Goal: Task Accomplishment & Management: Complete application form

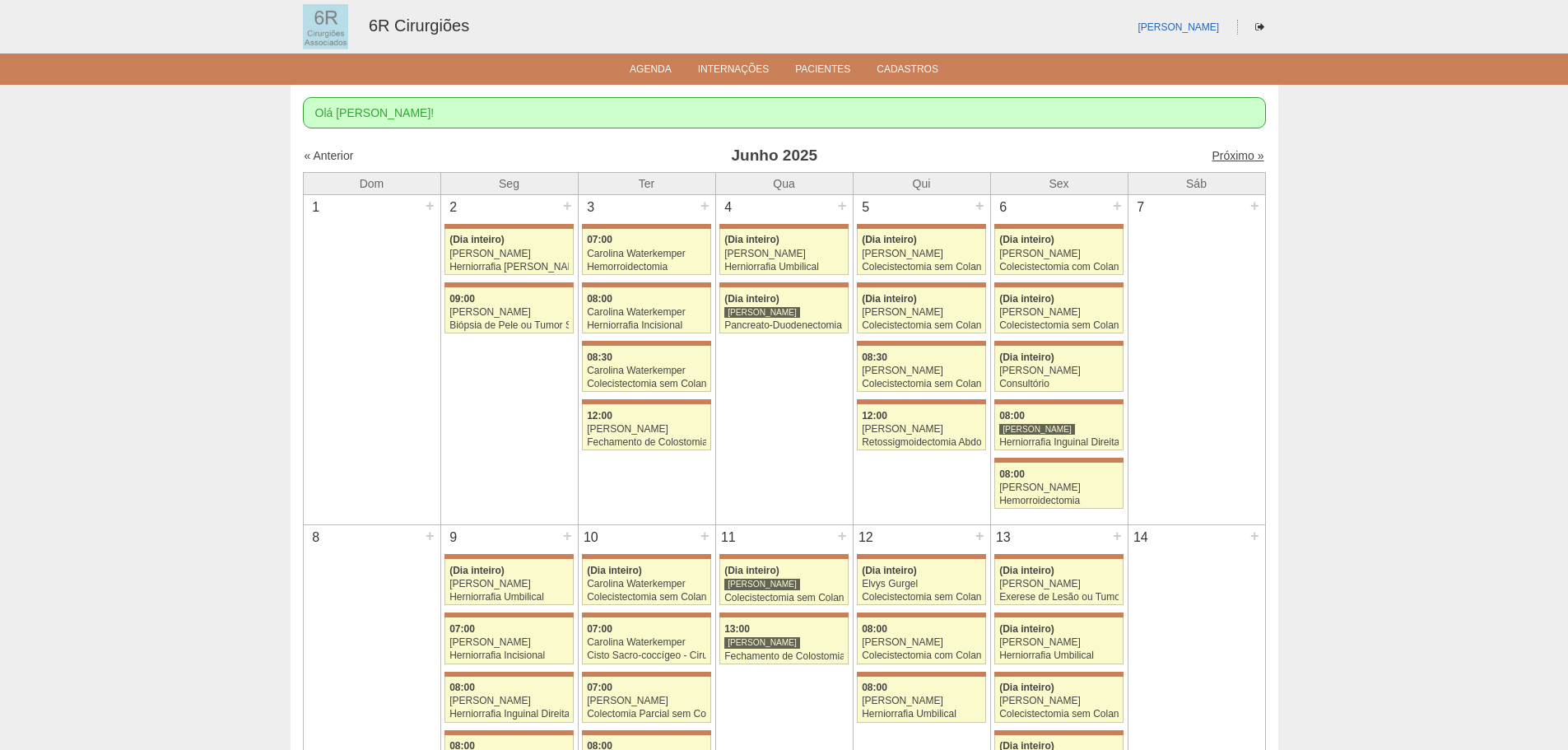
click at [1234, 153] on link "Próximo »" at bounding box center [1237, 155] width 52 height 13
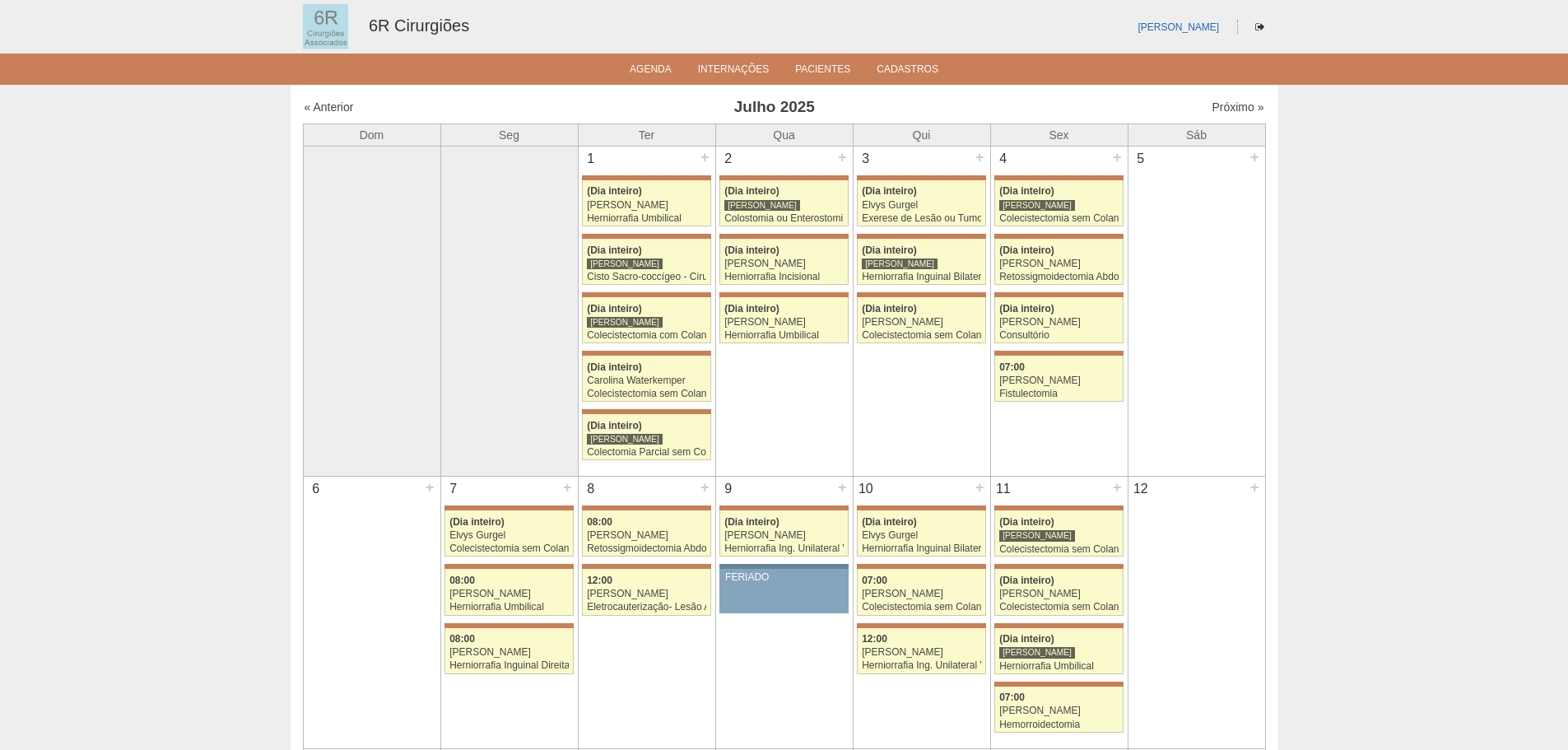
click at [1234, 153] on div "5 +" at bounding box center [1197, 159] width 137 height 26
click at [1229, 109] on link "Próximo »" at bounding box center [1237, 107] width 52 height 13
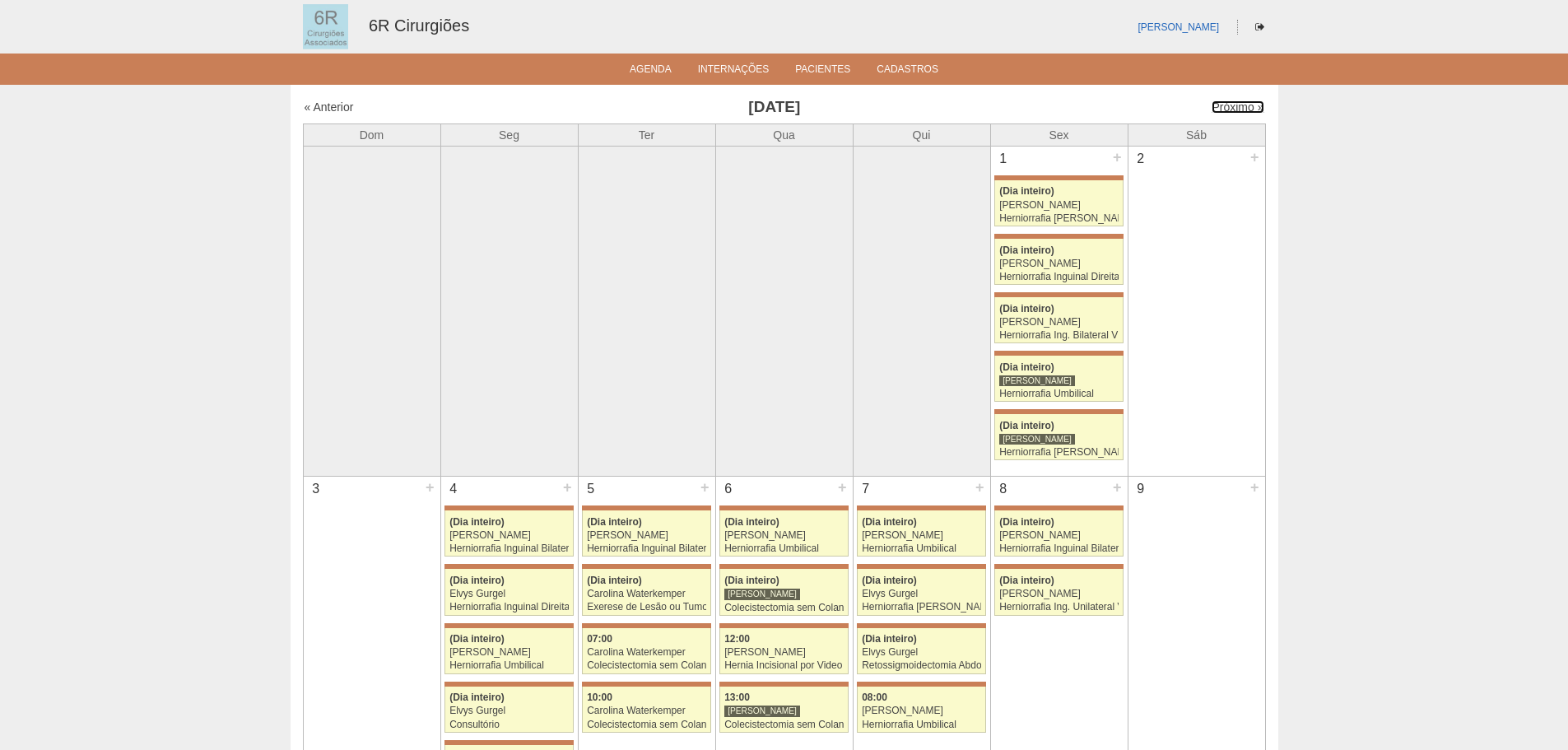
click at [1229, 109] on link "Próximo »" at bounding box center [1237, 107] width 52 height 13
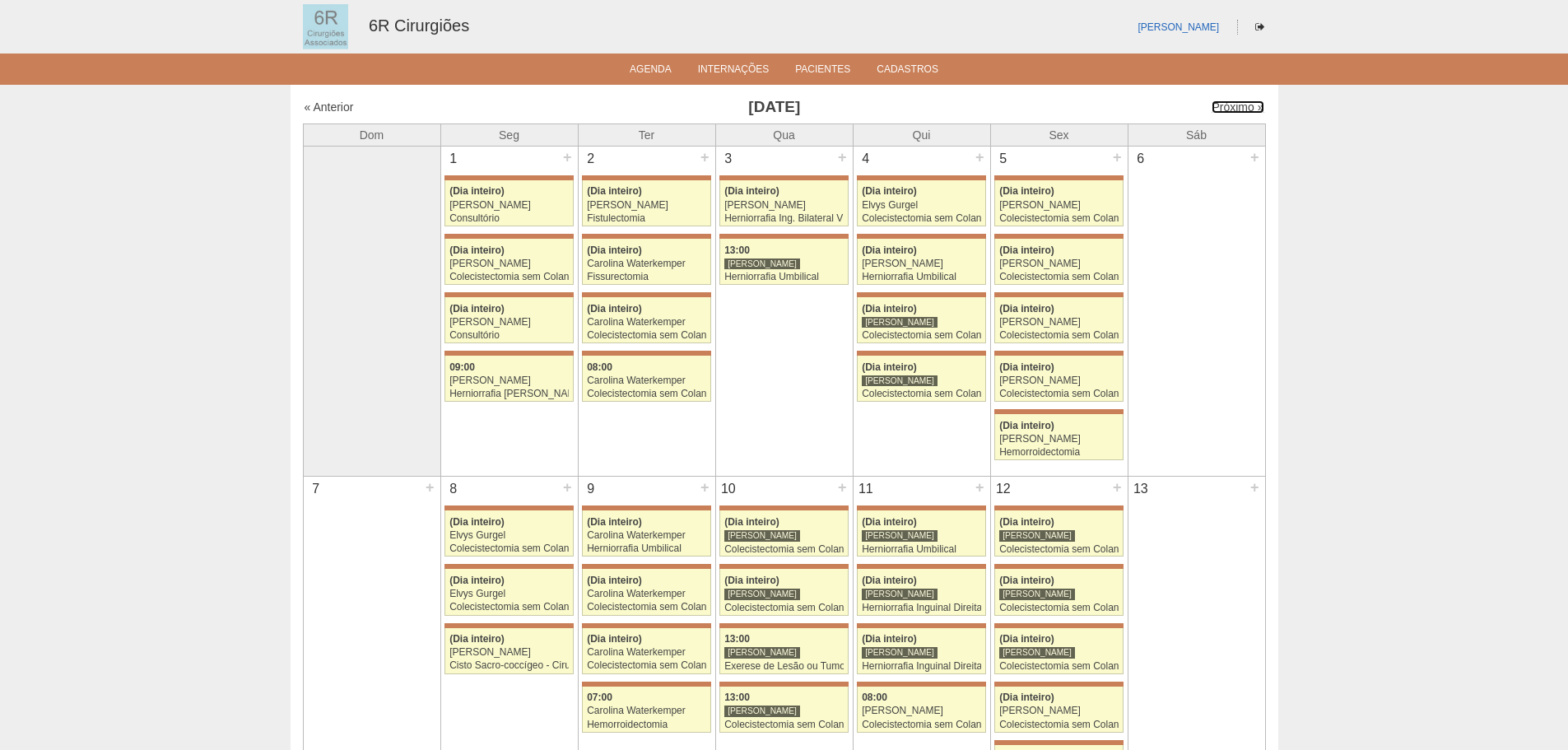
click at [1229, 109] on link "Próximo »" at bounding box center [1237, 107] width 52 height 13
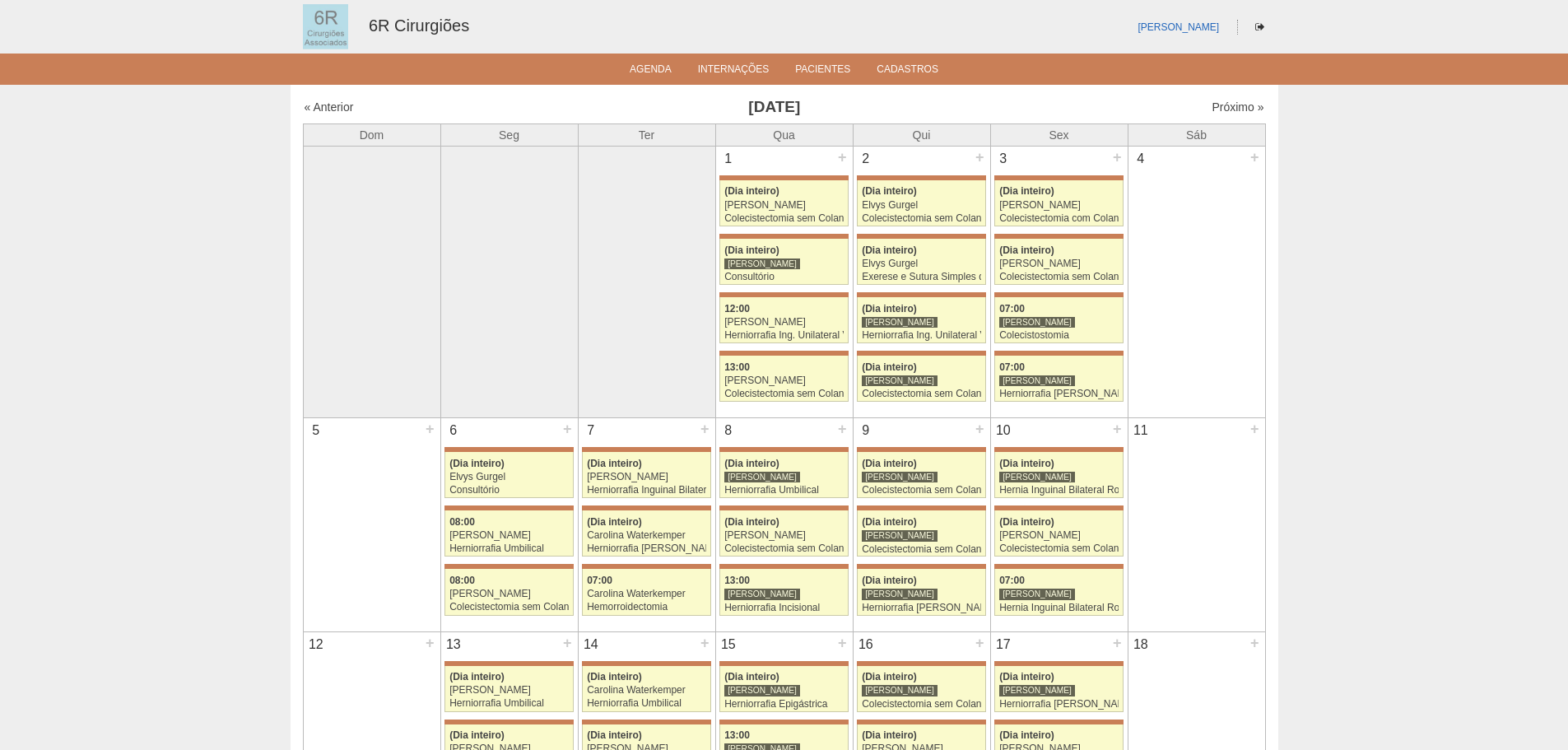
click at [1220, 115] on div "Próximo »" at bounding box center [1149, 107] width 230 height 16
click at [1223, 103] on link "Próximo »" at bounding box center [1237, 107] width 52 height 13
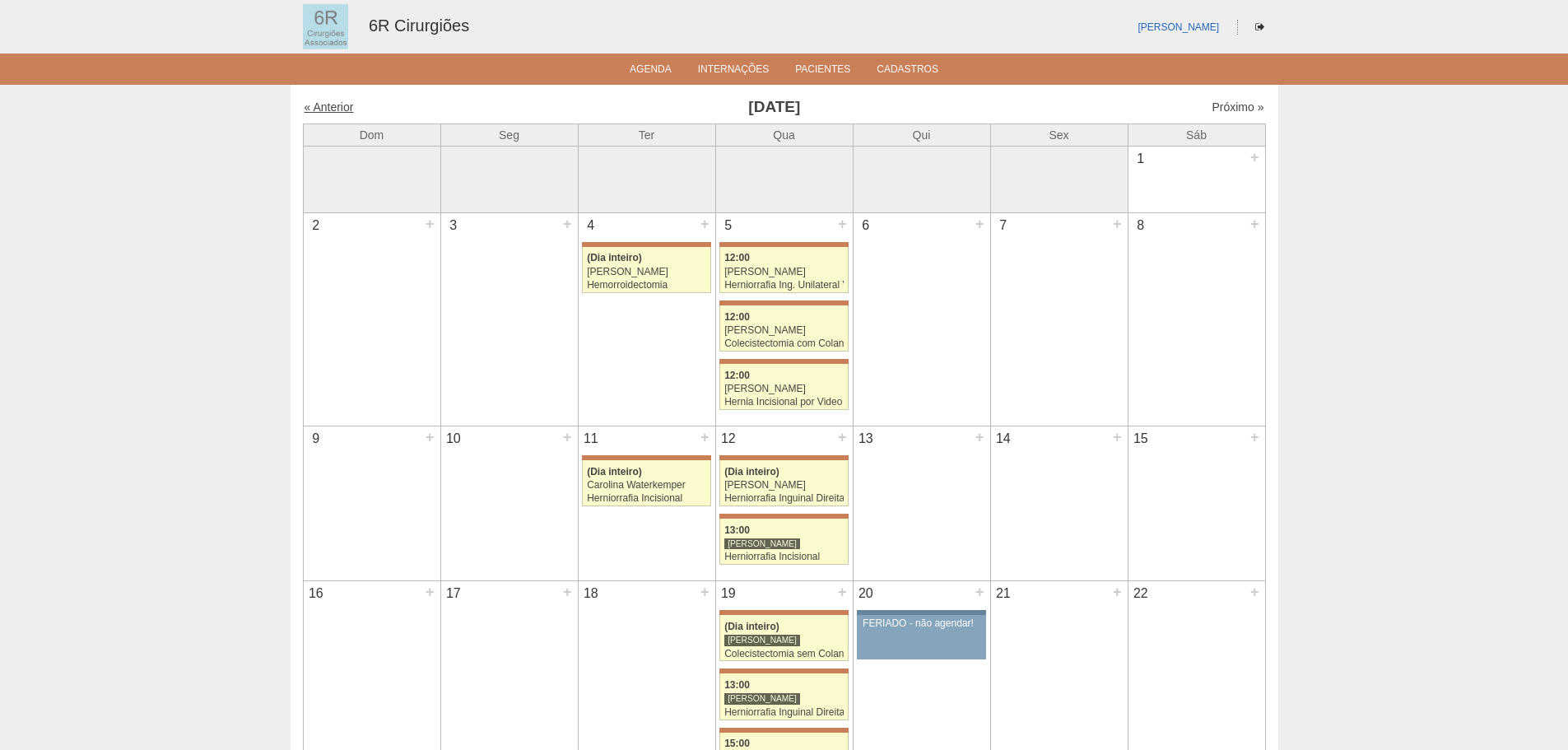
click at [308, 105] on link "« Anterior" at bounding box center [329, 107] width 49 height 13
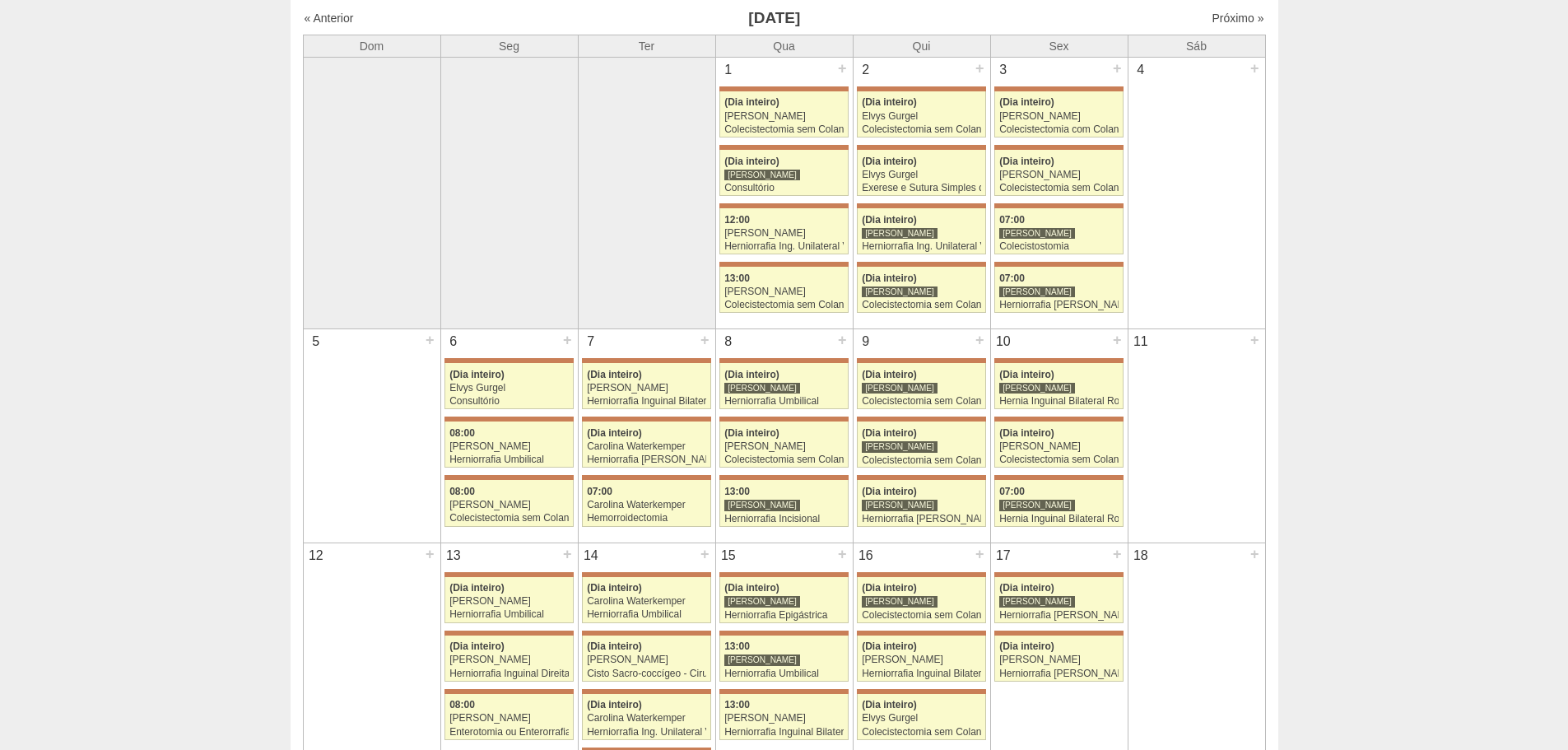
scroll to position [82, 0]
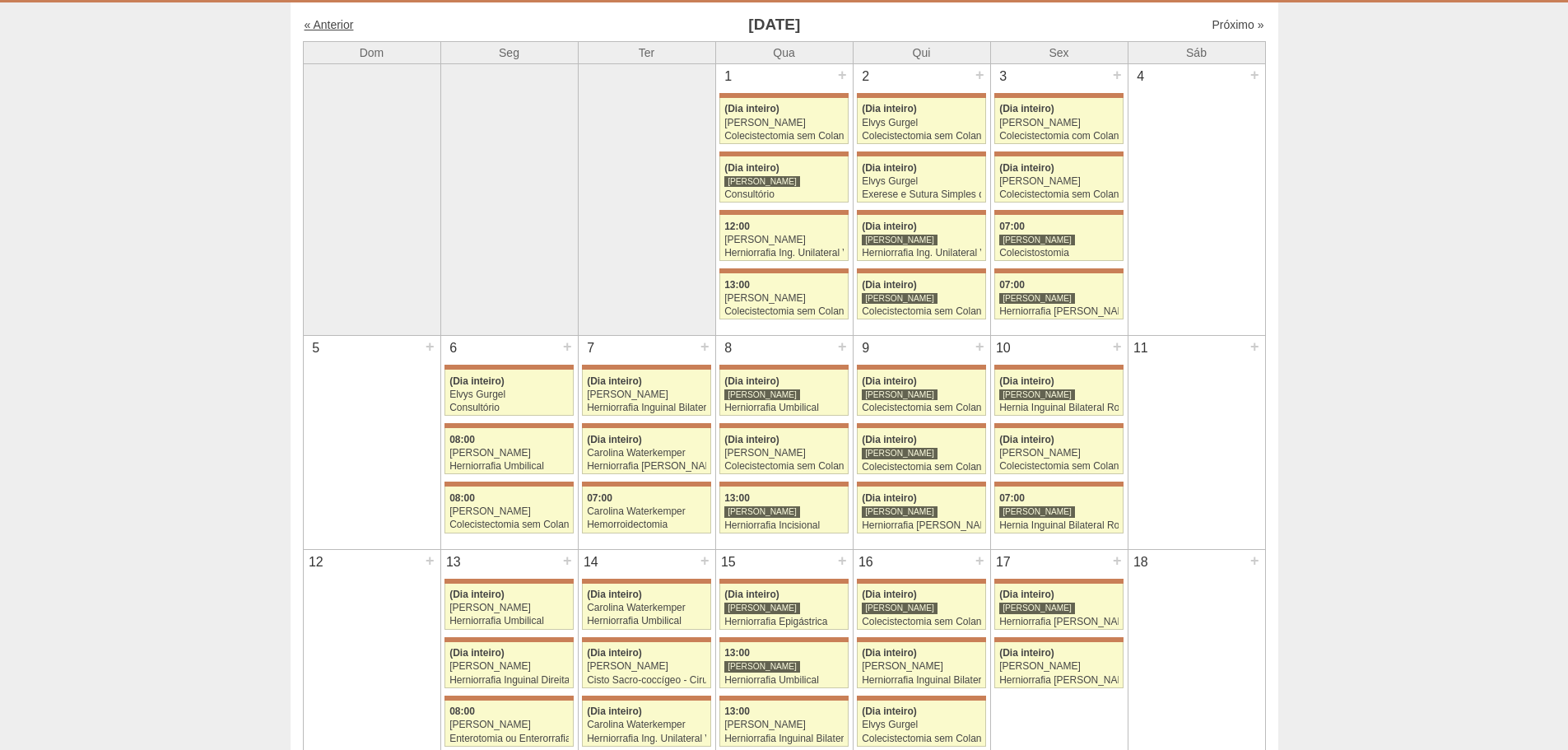
click at [316, 23] on link "« Anterior" at bounding box center [329, 25] width 49 height 13
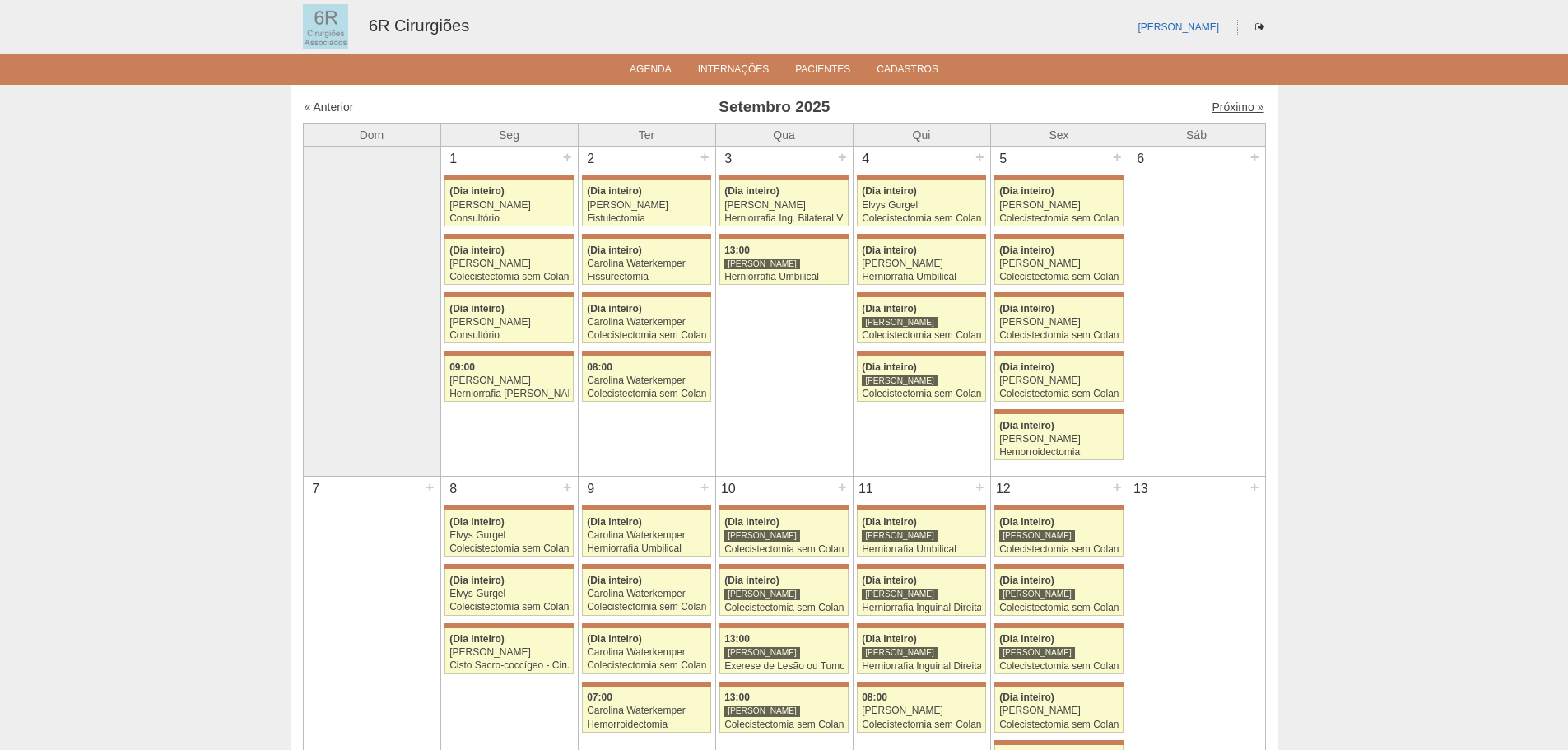
click at [1232, 101] on link "Próximo »" at bounding box center [1237, 107] width 52 height 13
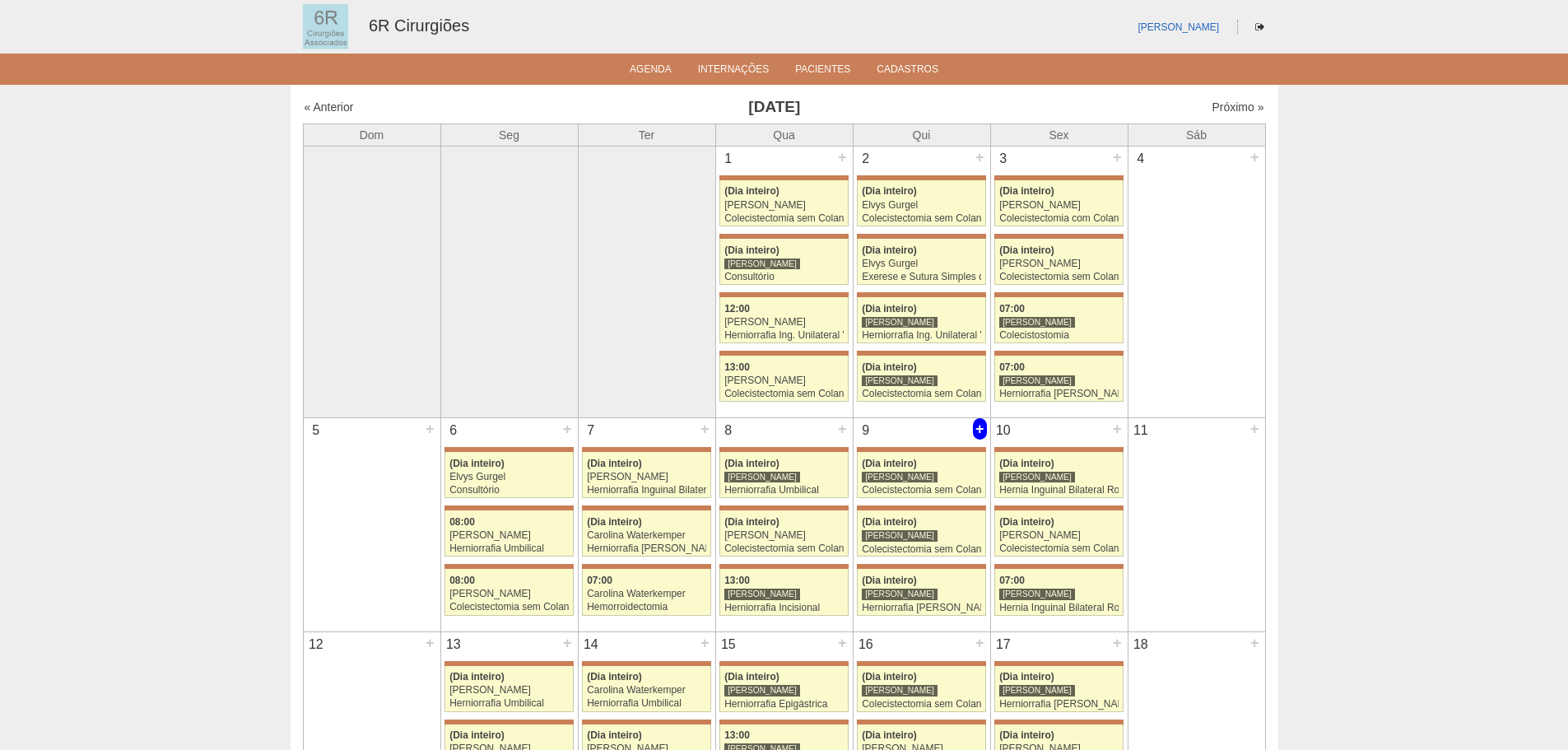
click at [982, 425] on div "+" at bounding box center [980, 428] width 14 height 21
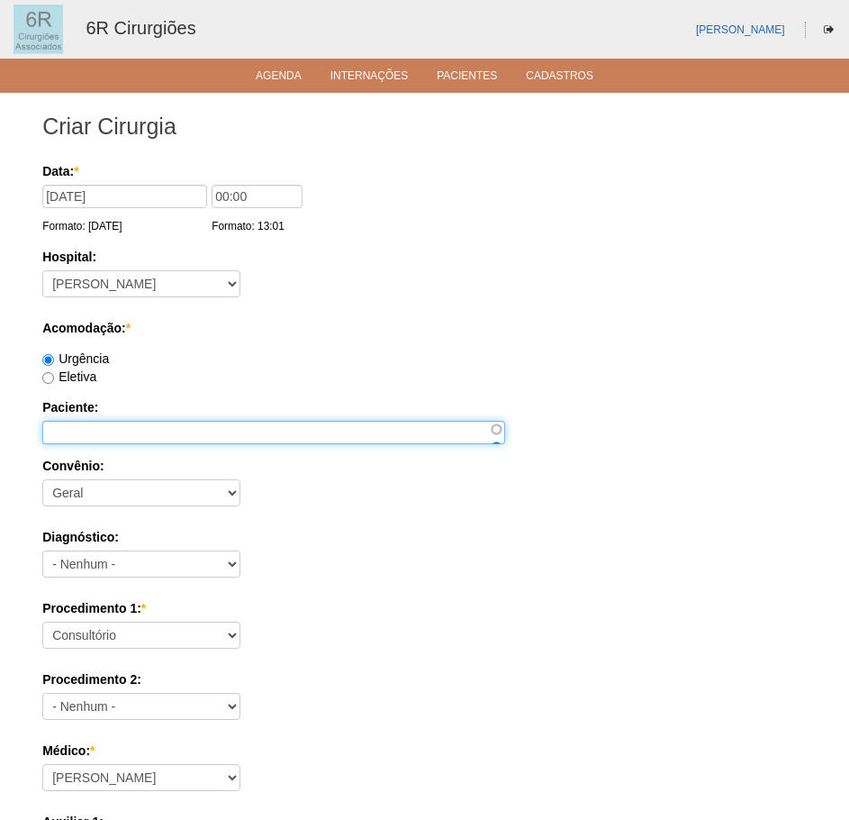
click at [204, 429] on input "Paciente:" at bounding box center [273, 432] width 463 height 23
paste input "[PERSON_NAME]"
type input "[PERSON_NAME]"
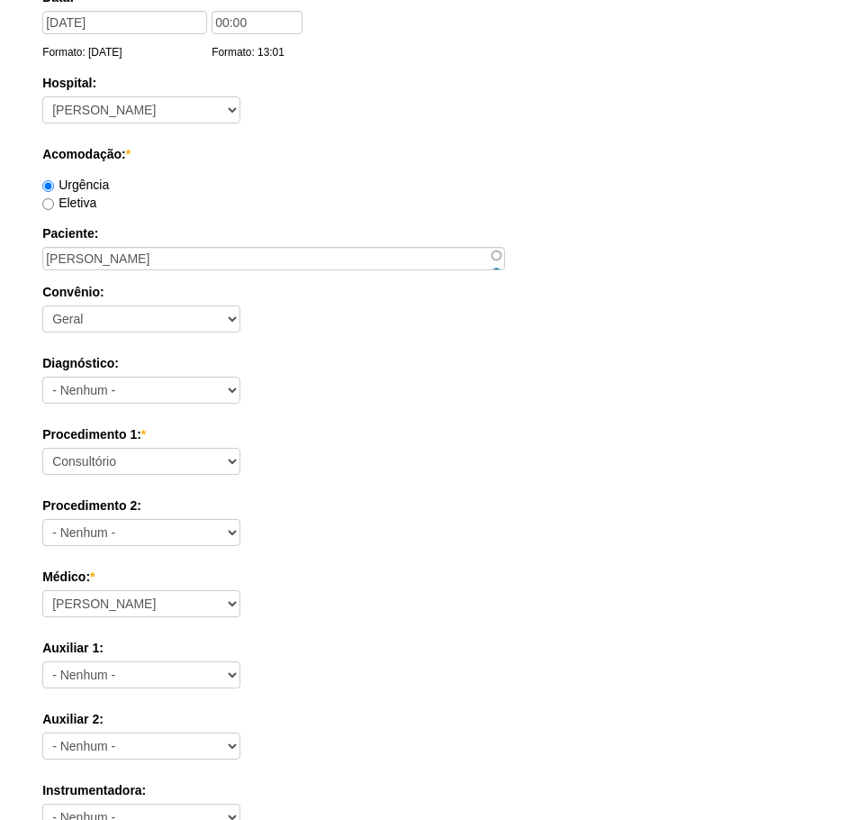
scroll to position [180, 0]
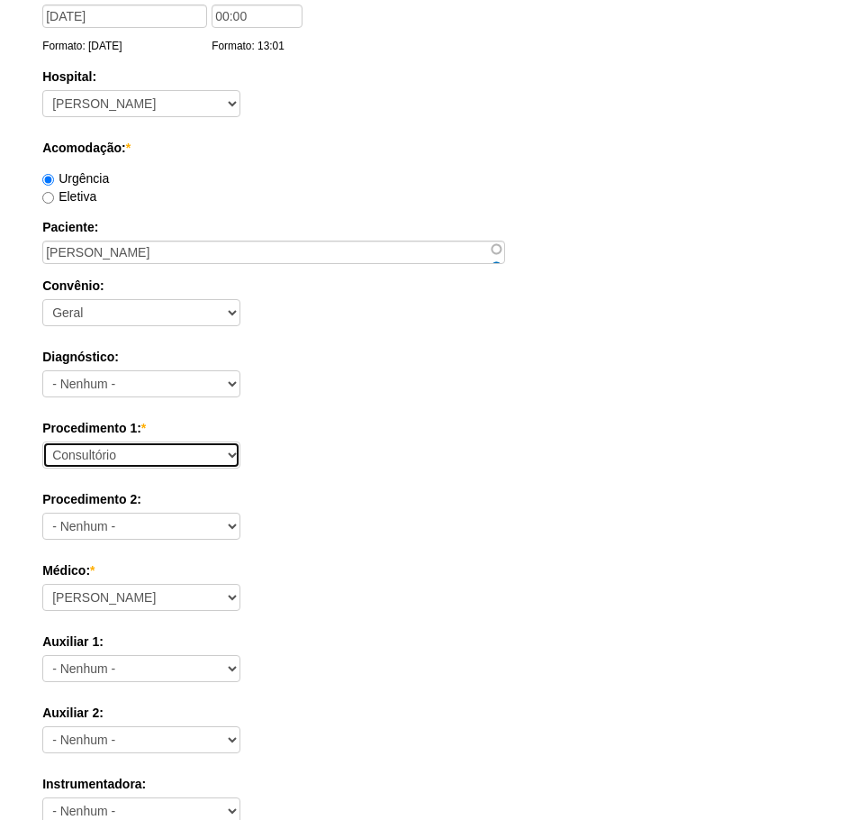
click at [179, 451] on select "Consultório Abscesso Hepático - Drenagem Abscesso perianal Amputação Abdômino P…" at bounding box center [141, 454] width 198 height 27
click at [213, 458] on select "Consultório Abscesso Hepático - Drenagem Abscesso perianal Amputação Abdômino P…" at bounding box center [141, 454] width 198 height 27
select select "66551"
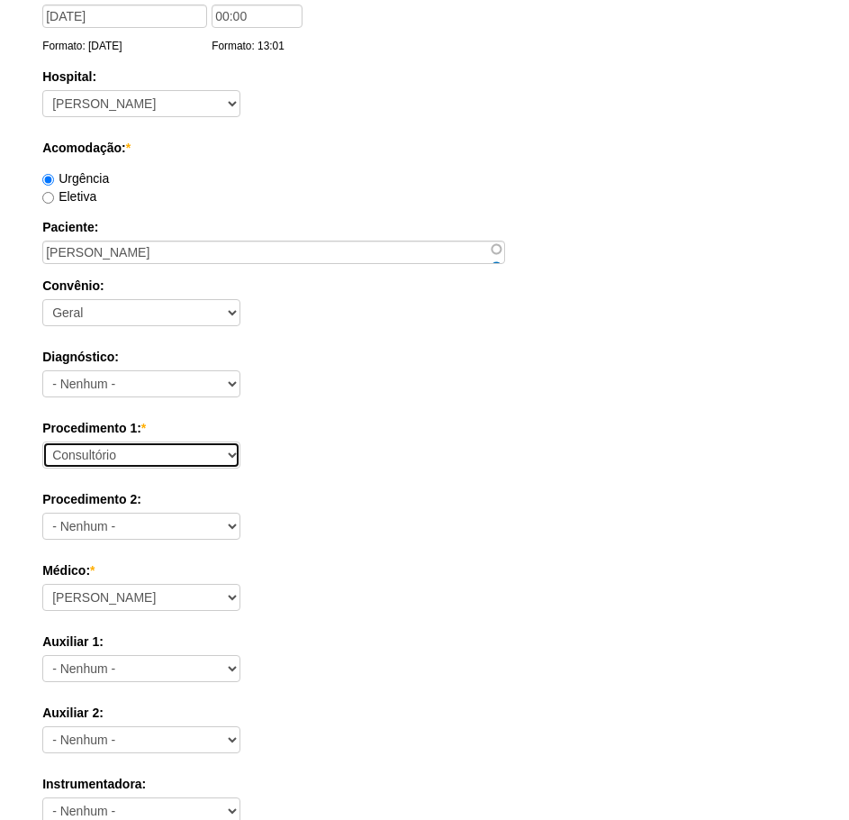
click at [42, 441] on select "Consultório Abscesso Hepático - Drenagem Abscesso perianal Amputação Abdômino P…" at bounding box center [141, 454] width 198 height 27
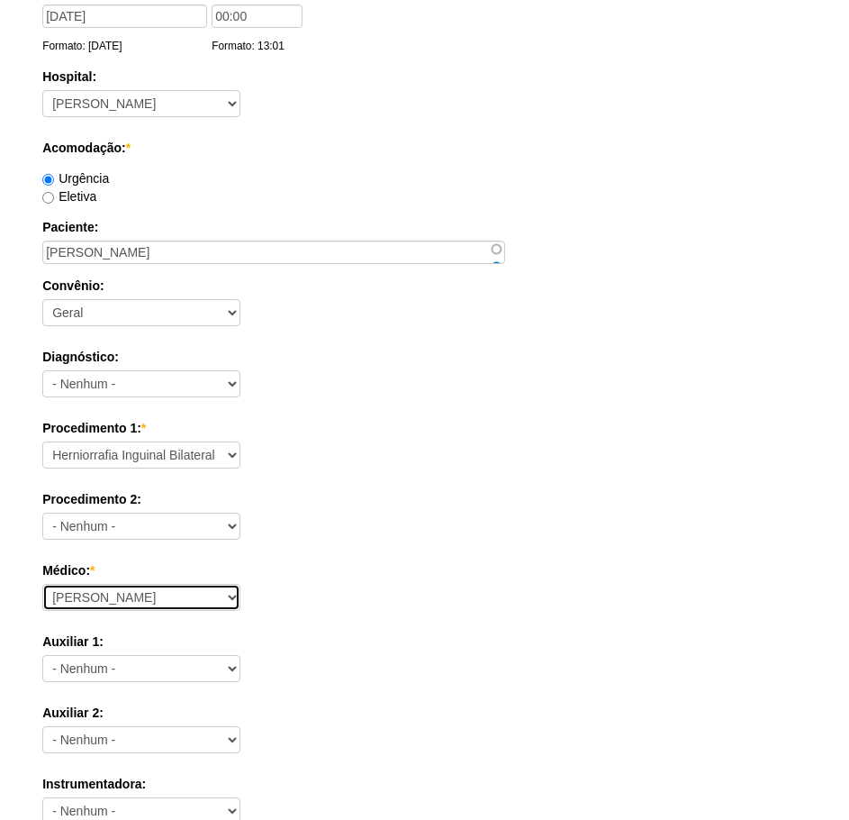
click at [236, 593] on select "[PERSON_NAME] Bariatricas [PERSON_NAME] [PERSON_NAME] [PERSON_NAME] [PERSON_NAM…" at bounding box center [141, 597] width 198 height 27
select select "70"
click at [42, 584] on select "Aline Zanon Bariatricas Bruno Bulisani Bruno Oliveira Carolina Waterkemper Elvy…" at bounding box center [141, 597] width 198 height 27
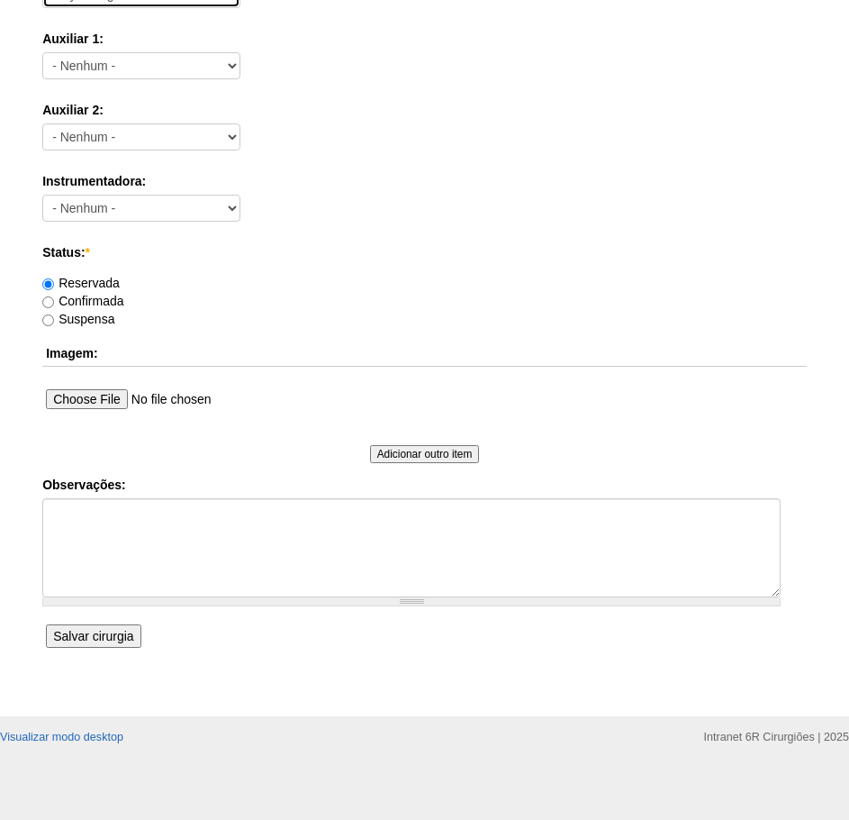
scroll to position [788, 0]
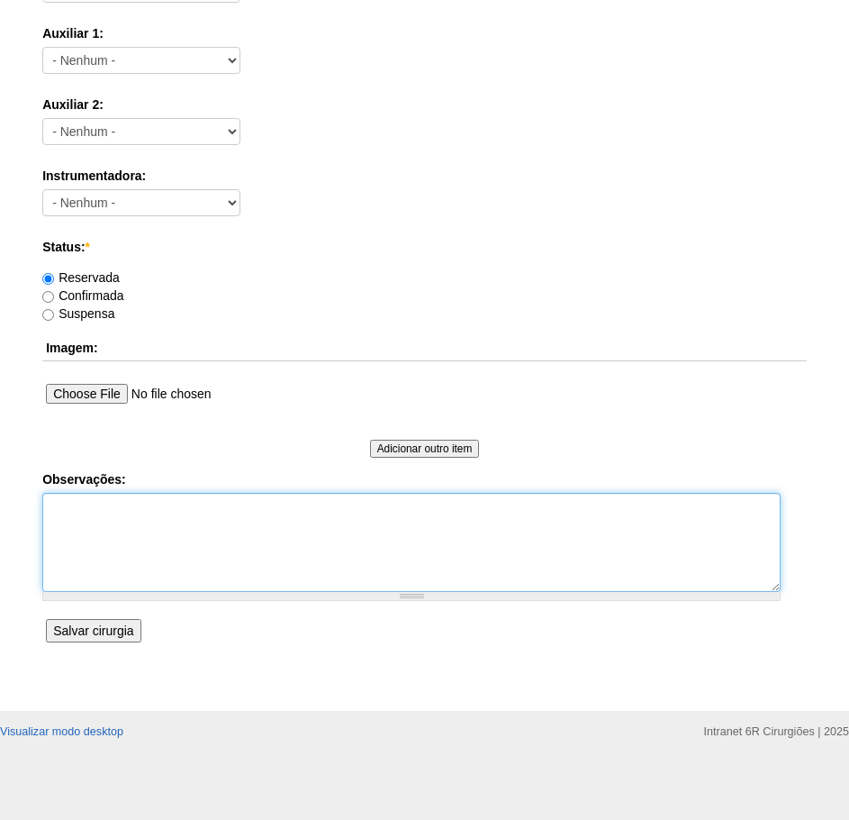
click at [186, 576] on textarea "Observações:" at bounding box center [411, 542] width 739 height 99
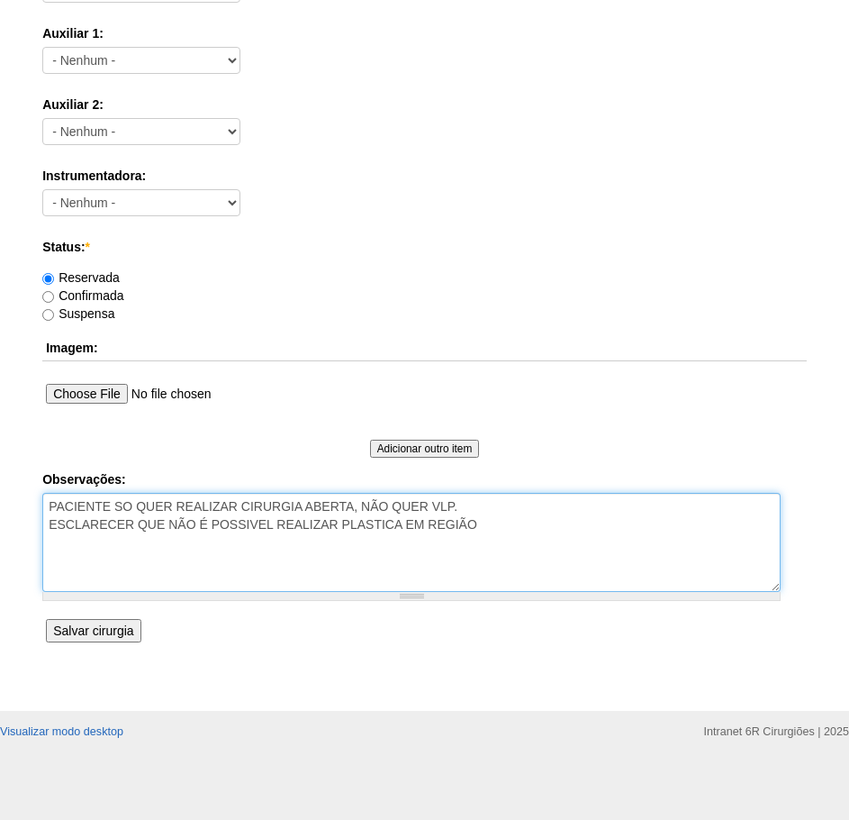
type textarea "PACIENTE SO QUER REALIZAR CIRURGIA ABERTA, NÃO QUER VLP. ESCLARECER QUE NÃO É P…"
click at [123, 625] on input "Salvar cirurgia" at bounding box center [93, 630] width 95 height 23
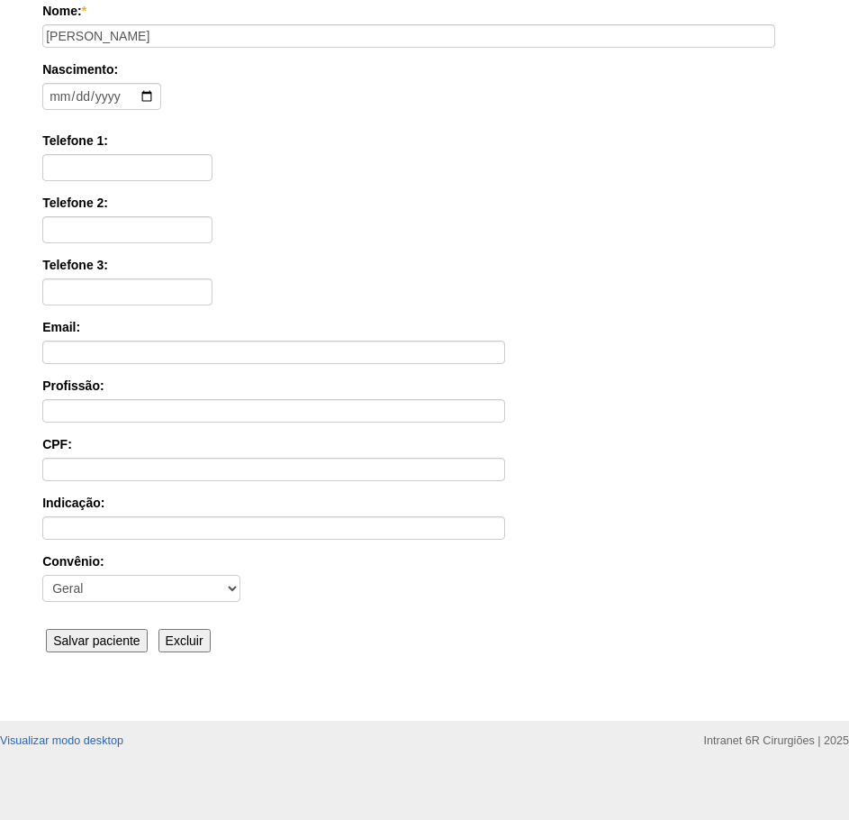
scroll to position [280, 0]
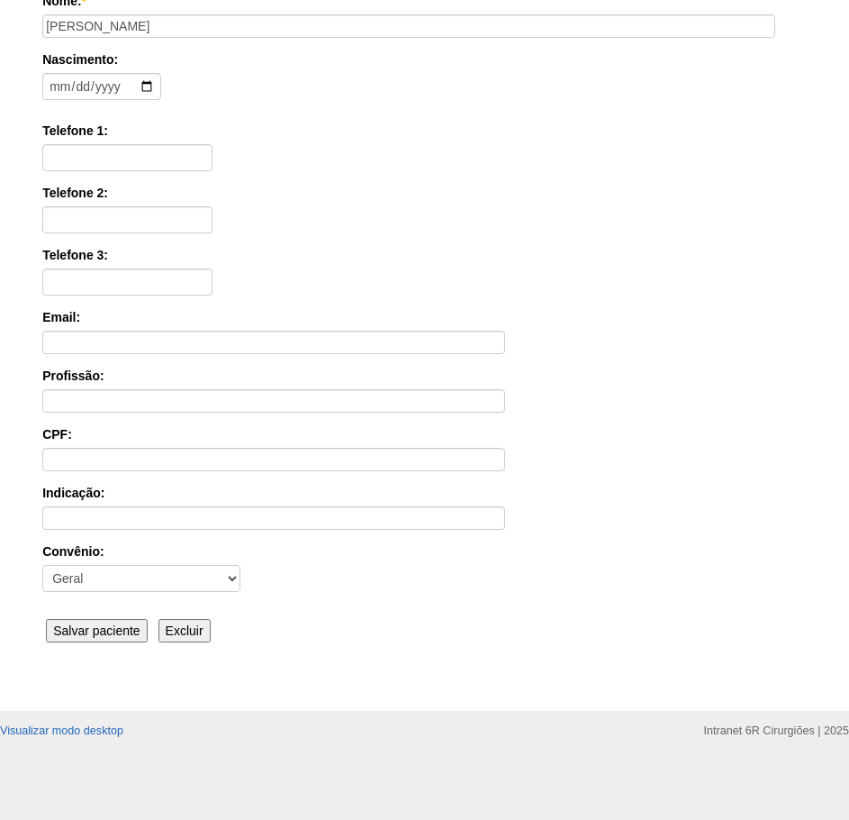
click at [85, 621] on input "Salvar paciente" at bounding box center [97, 630] width 102 height 23
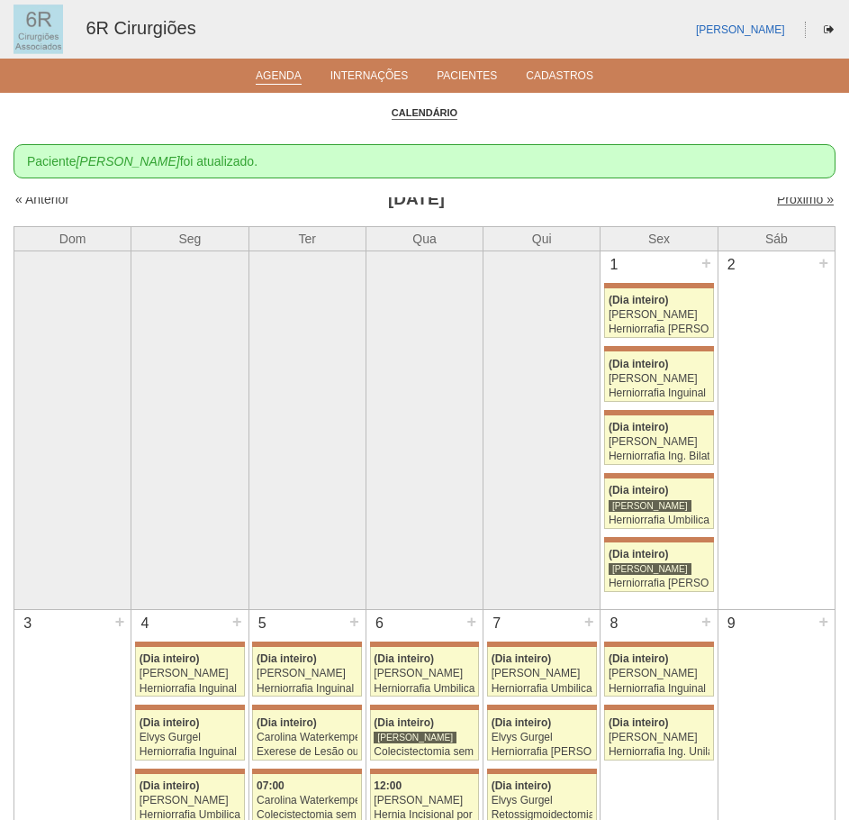
scroll to position [14, 0]
click at [796, 198] on link "Próximo »" at bounding box center [805, 194] width 57 height 14
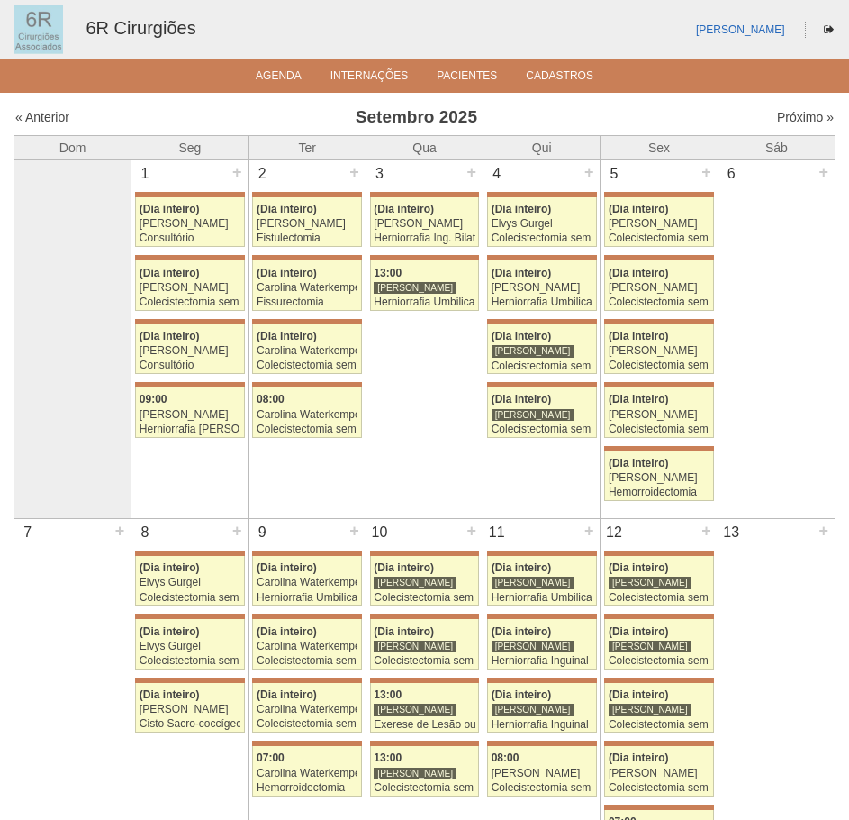
click at [780, 115] on link "Próximo »" at bounding box center [805, 117] width 57 height 14
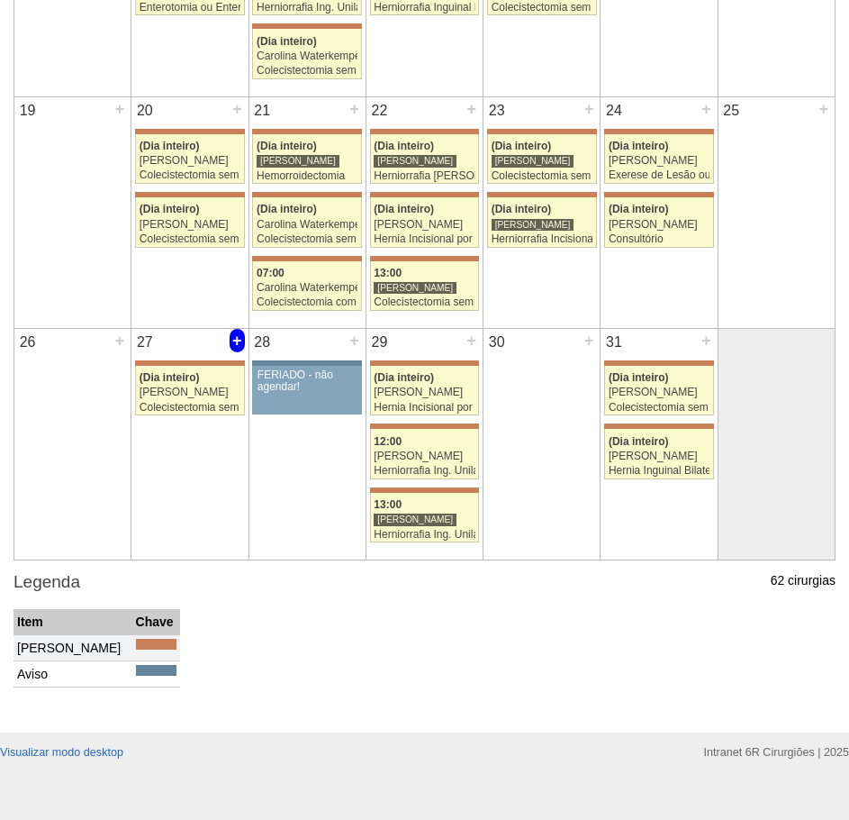
scroll to position [969, 0]
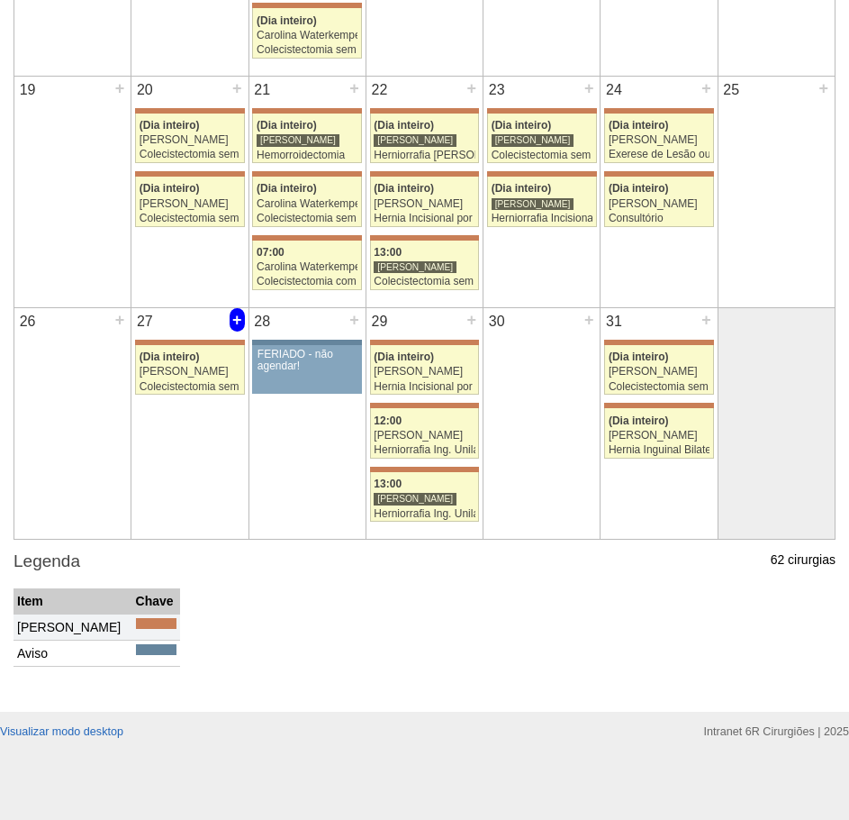
click at [236, 327] on div "+" at bounding box center [237, 319] width 15 height 23
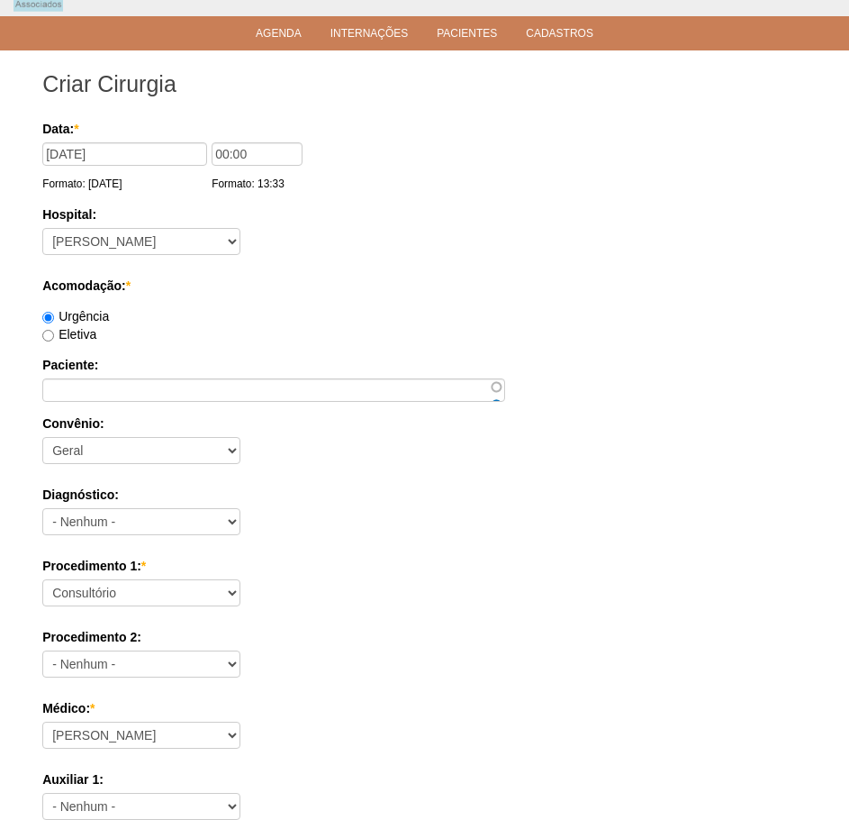
scroll to position [90, 0]
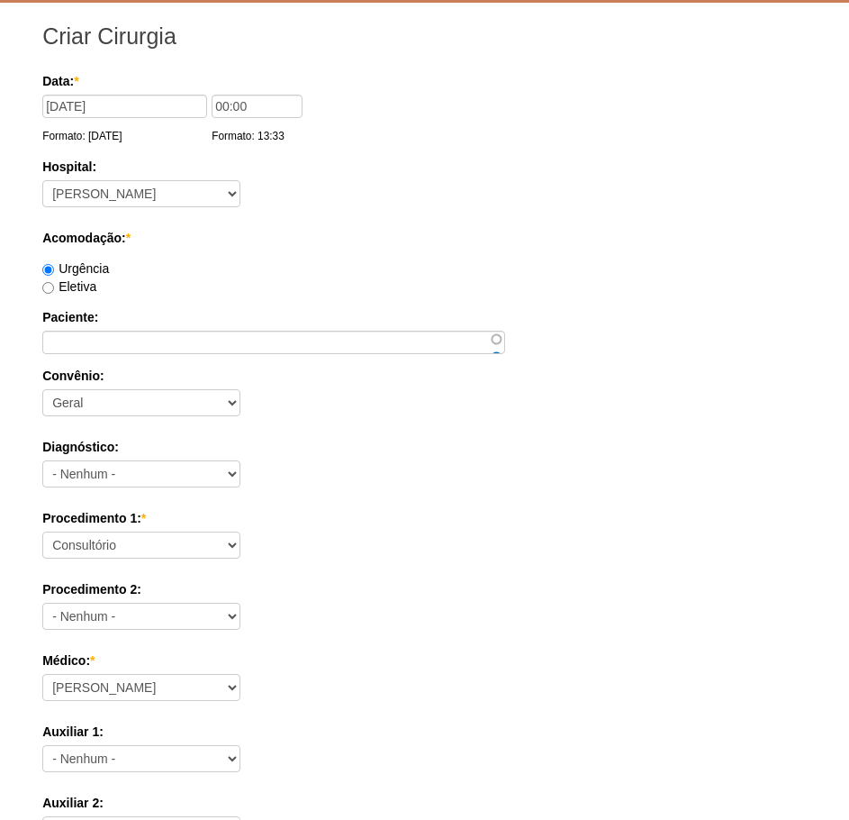
click at [250, 354] on div "Data: * 27/10/2025 Formato: 25/08/2025 00:00 Formato: 13:33 Hospital: - Nenhum …" at bounding box center [424, 685] width 765 height 1227
click at [256, 340] on input "Paciente:" at bounding box center [273, 342] width 463 height 23
click at [444, 340] on input "Paciente:" at bounding box center [273, 342] width 463 height 23
click at [359, 340] on input "Paciente:" at bounding box center [273, 342] width 463 height 23
paste input "[PERSON_NAME]"
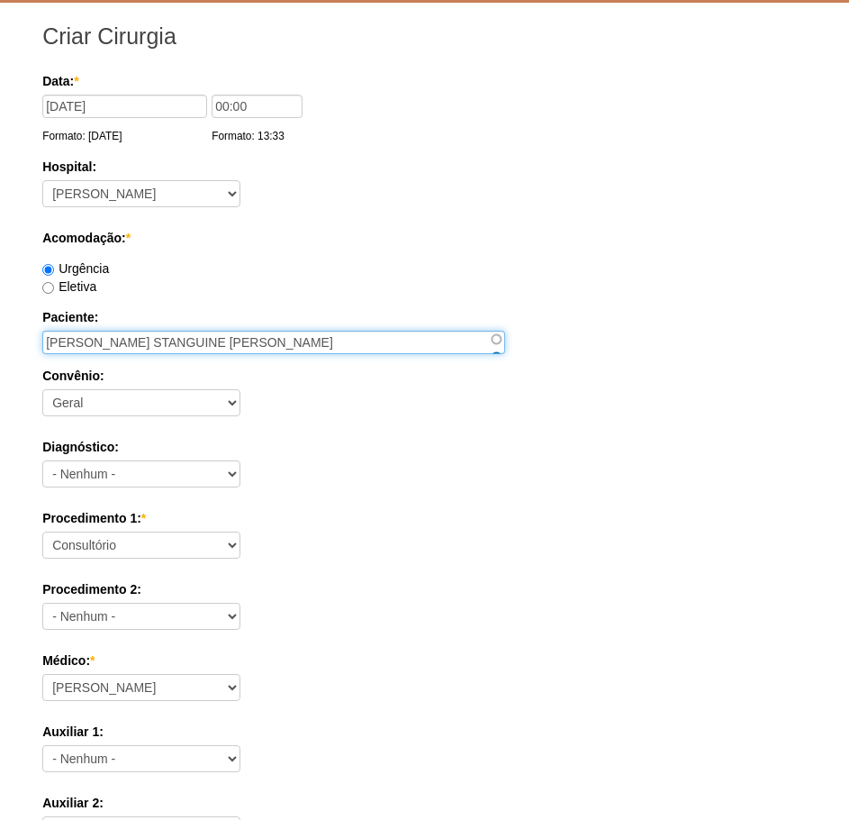
type input "[PERSON_NAME]"
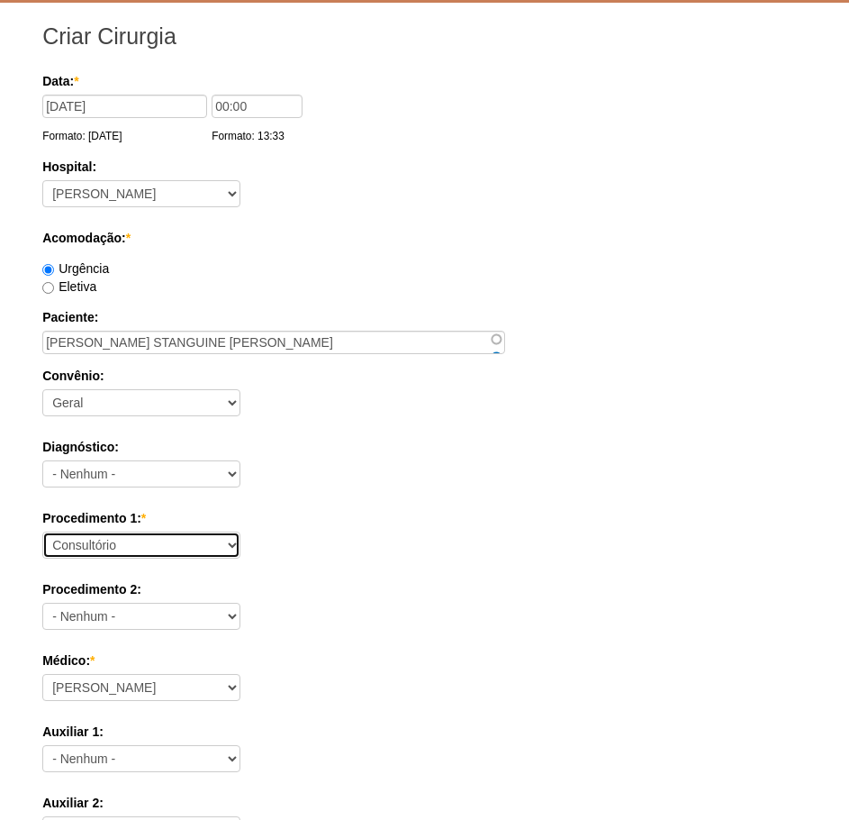
click at [133, 542] on select "Consultório Abscesso Hepático - Drenagem Abscesso perianal Amputação Abdômino P…" at bounding box center [141, 544] width 198 height 27
select select "66649"
click at [42, 531] on select "Consultório Abscesso Hepático - Drenagem Abscesso perianal Amputação Abdômino P…" at bounding box center [141, 544] width 198 height 27
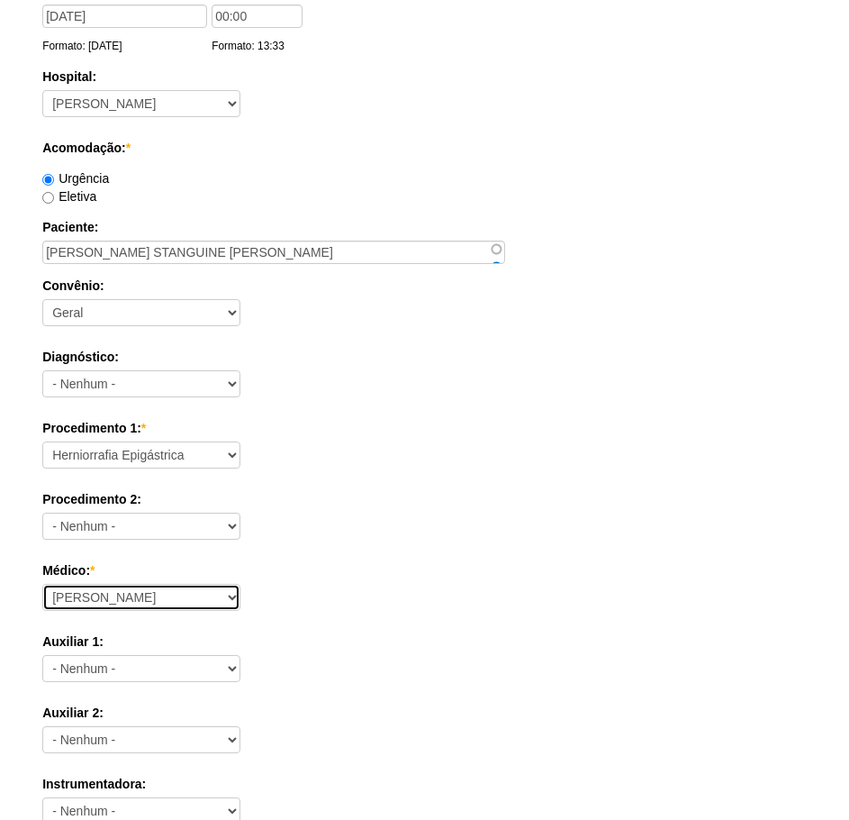
click at [213, 595] on select "Aline Zanon Bariatricas Bruno Bulisani Bruno Oliveira Carolina Waterkemper Elvy…" at bounding box center [141, 597] width 198 height 27
select select "70"
click at [42, 584] on select "Aline Zanon Bariatricas Bruno Bulisani Bruno Oliveira Carolina Waterkemper Elvy…" at bounding box center [141, 597] width 198 height 27
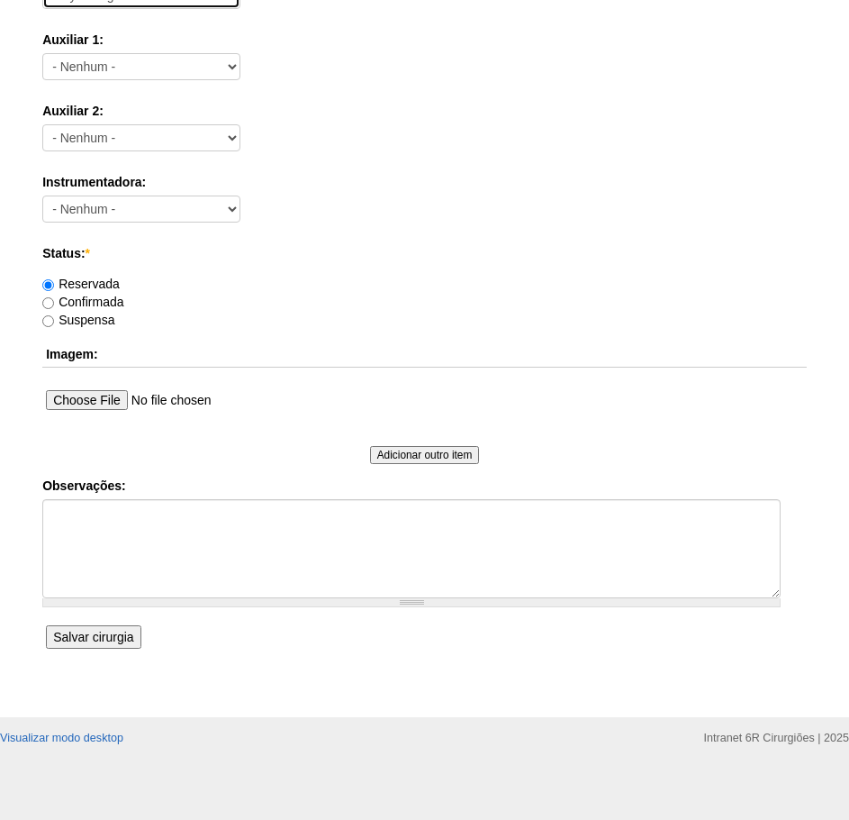
scroll to position [788, 0]
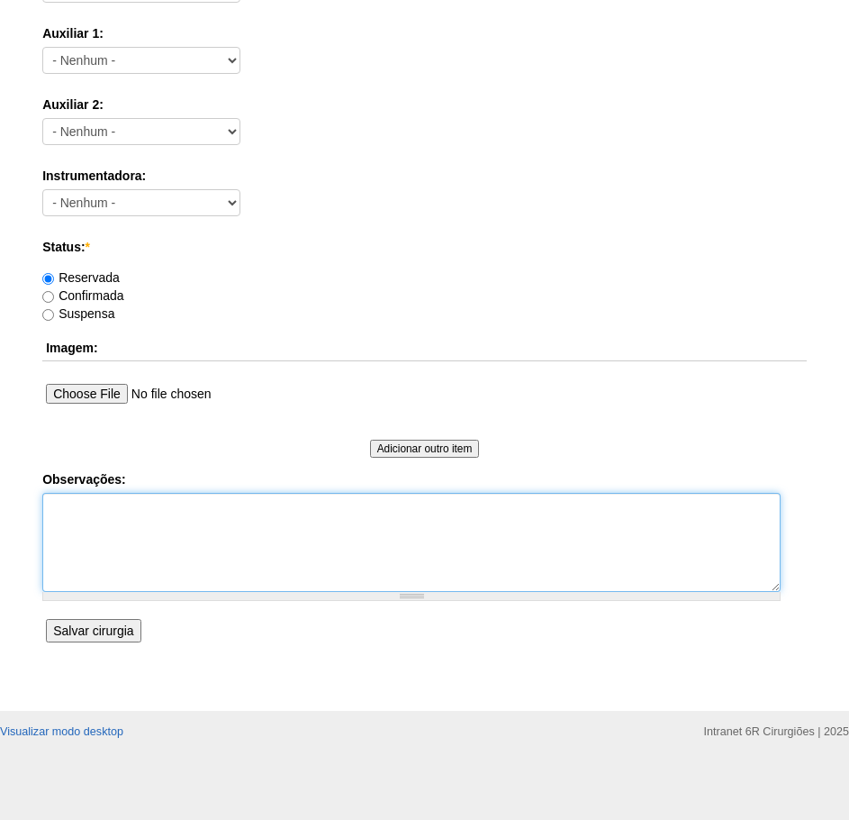
click at [182, 534] on textarea "Observações:" at bounding box center [411, 542] width 739 height 99
click at [122, 522] on textarea "DN: 17/10/1975 TELEFONE 989387628" at bounding box center [411, 542] width 739 height 99
type textarea "DN: 17/10/1975 TELEFONE (11) 989387628"
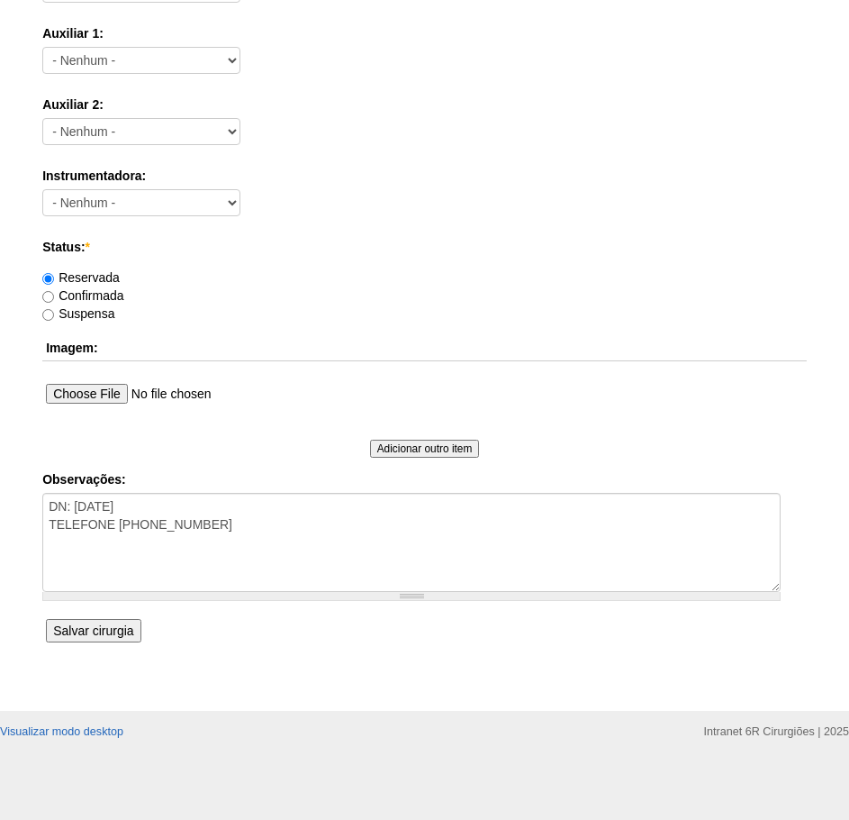
click at [123, 637] on input "Salvar cirurgia" at bounding box center [93, 630] width 95 height 23
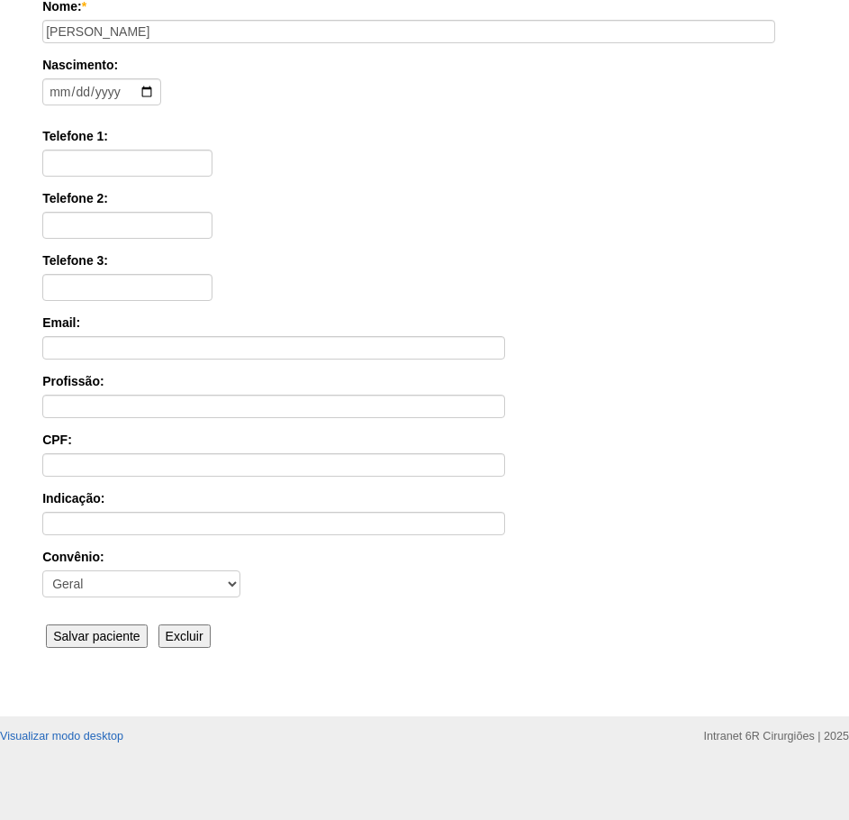
scroll to position [280, 0]
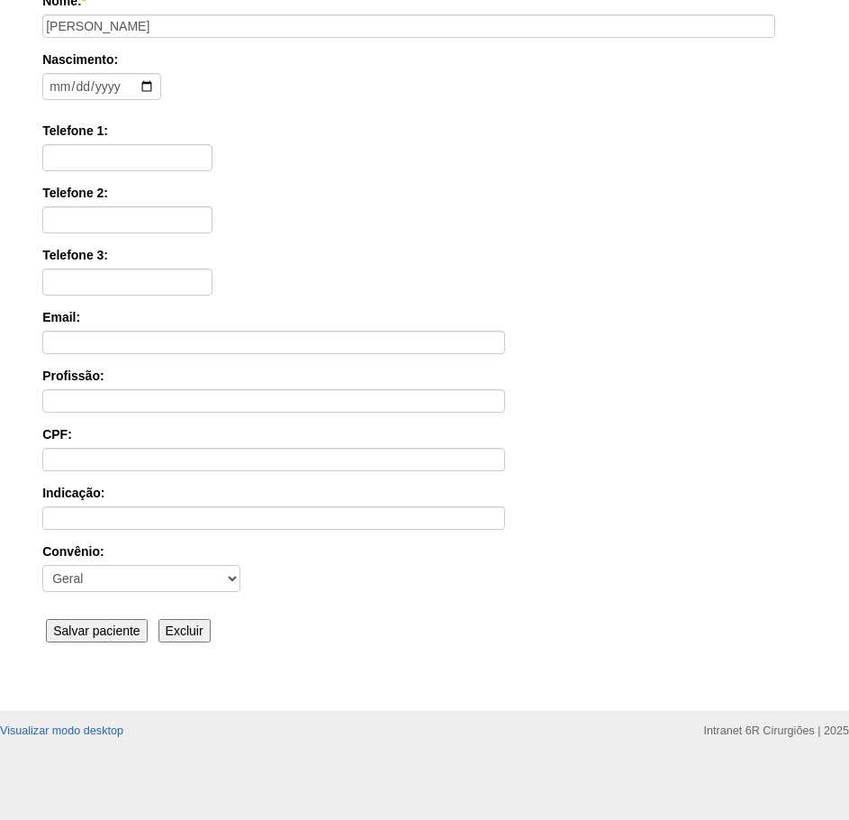
click at [132, 642] on div "Nome: * VANESSA STANGUINE GARCIA CARVALHO Nascimento: Formato: 2025-08-25 Telef…" at bounding box center [424, 320] width 765 height 656
click at [133, 639] on input "Salvar paciente" at bounding box center [97, 630] width 102 height 23
